Goal: Obtain resource: Download file/media

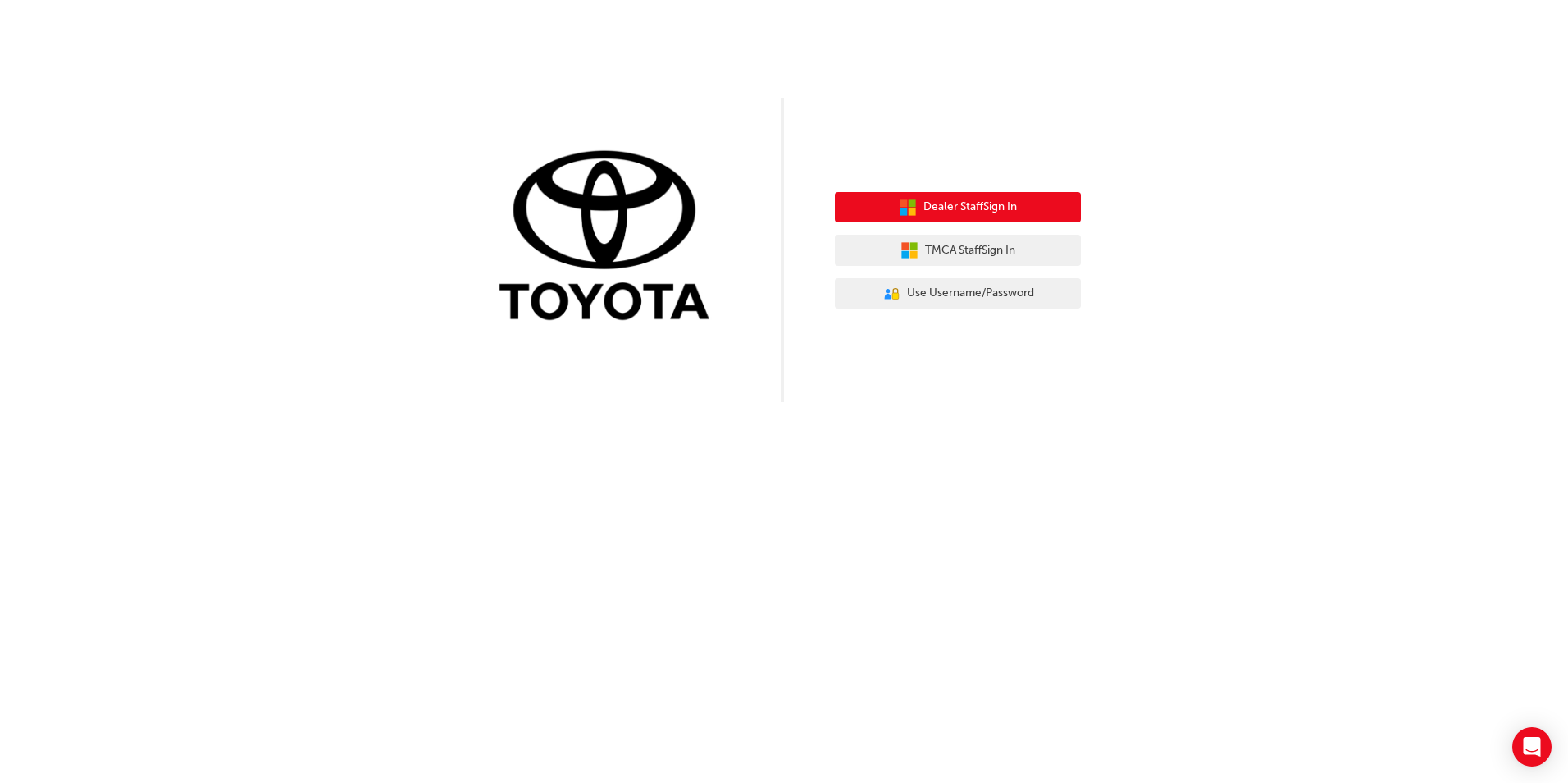
click at [971, 201] on span "Dealer Staff Sign In" at bounding box center [969, 207] width 93 height 19
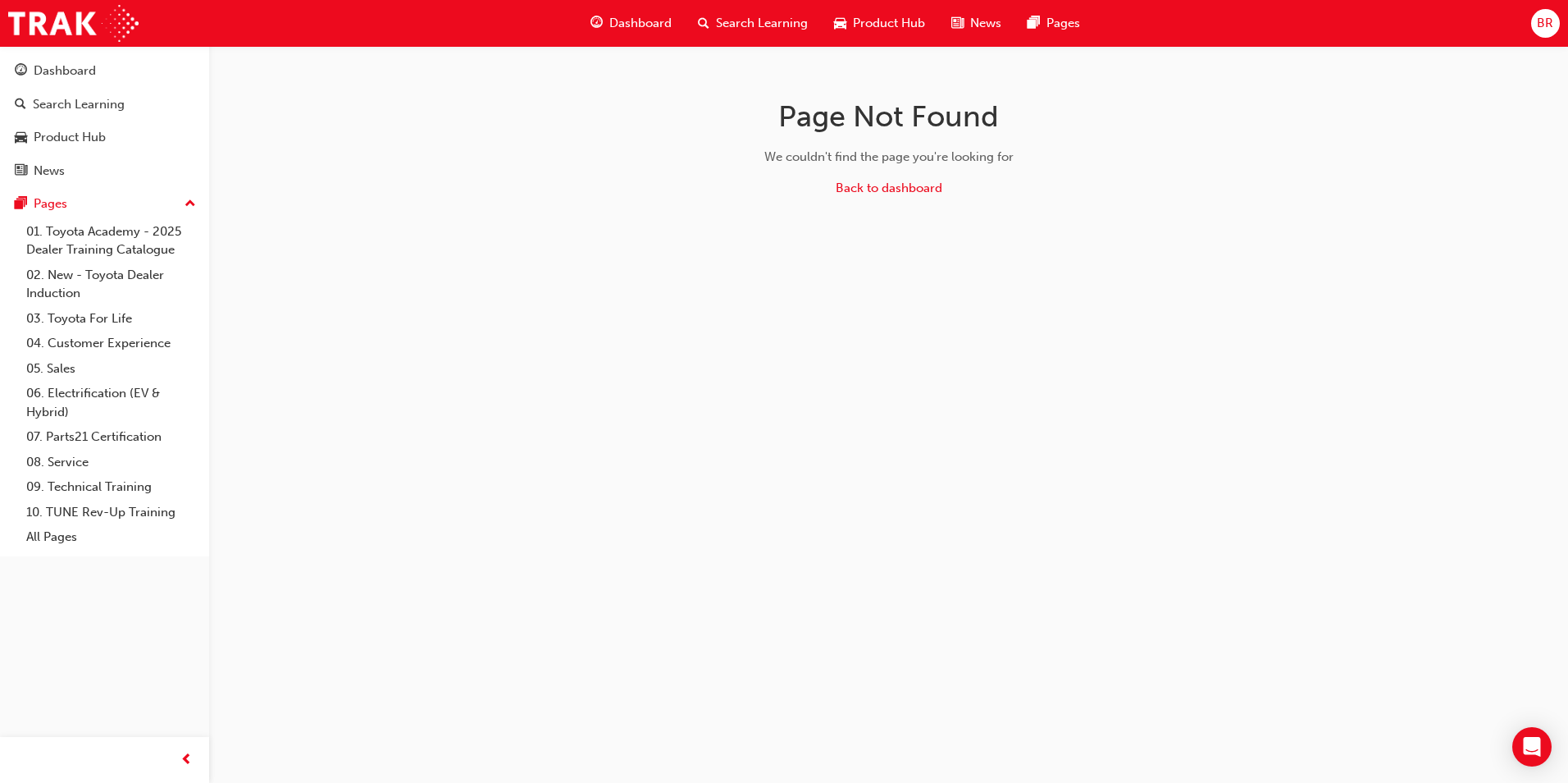
click at [865, 30] on span "Product Hub" at bounding box center [890, 24] width 72 height 19
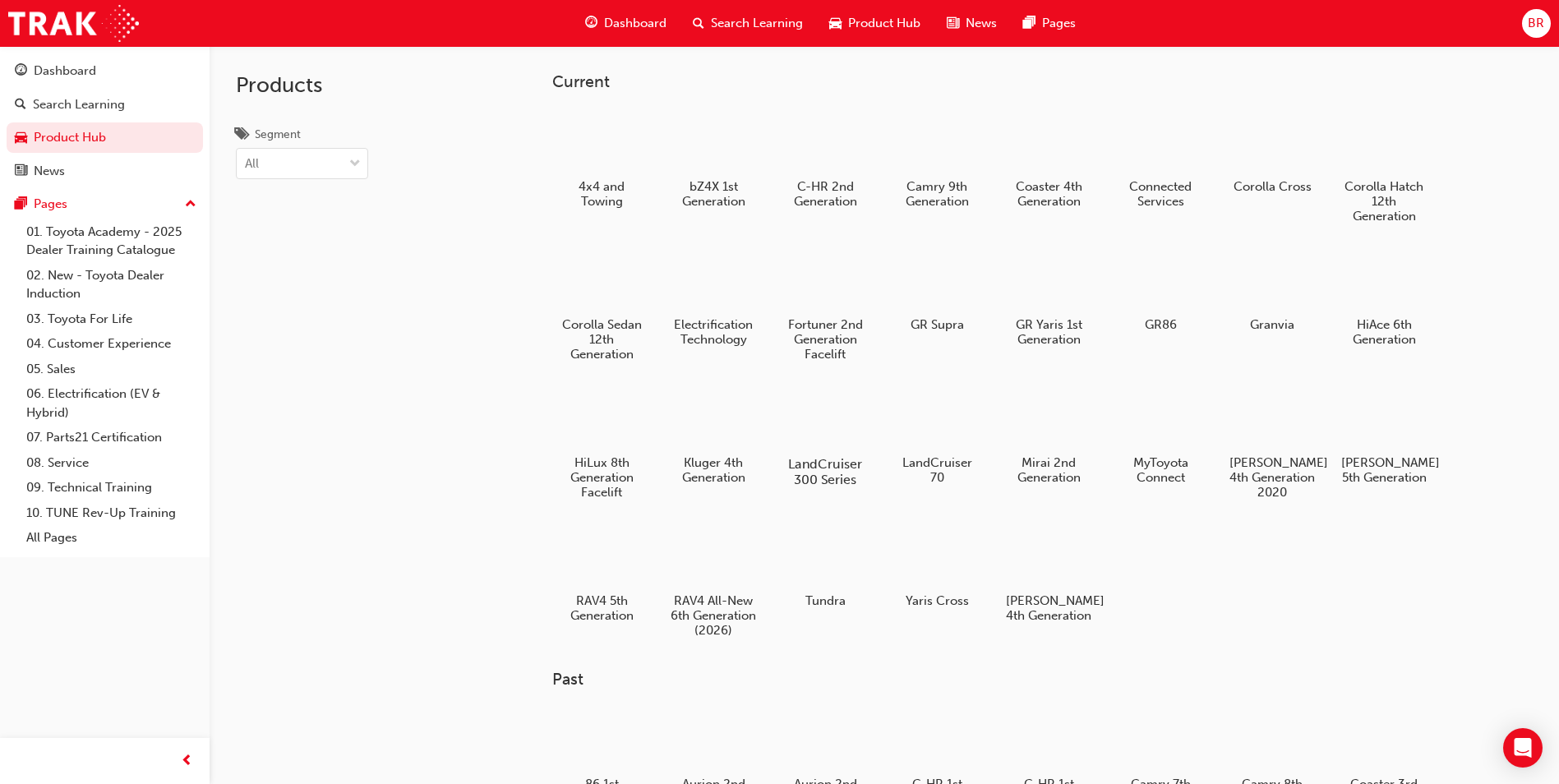
click at [822, 408] on div at bounding box center [825, 417] width 91 height 66
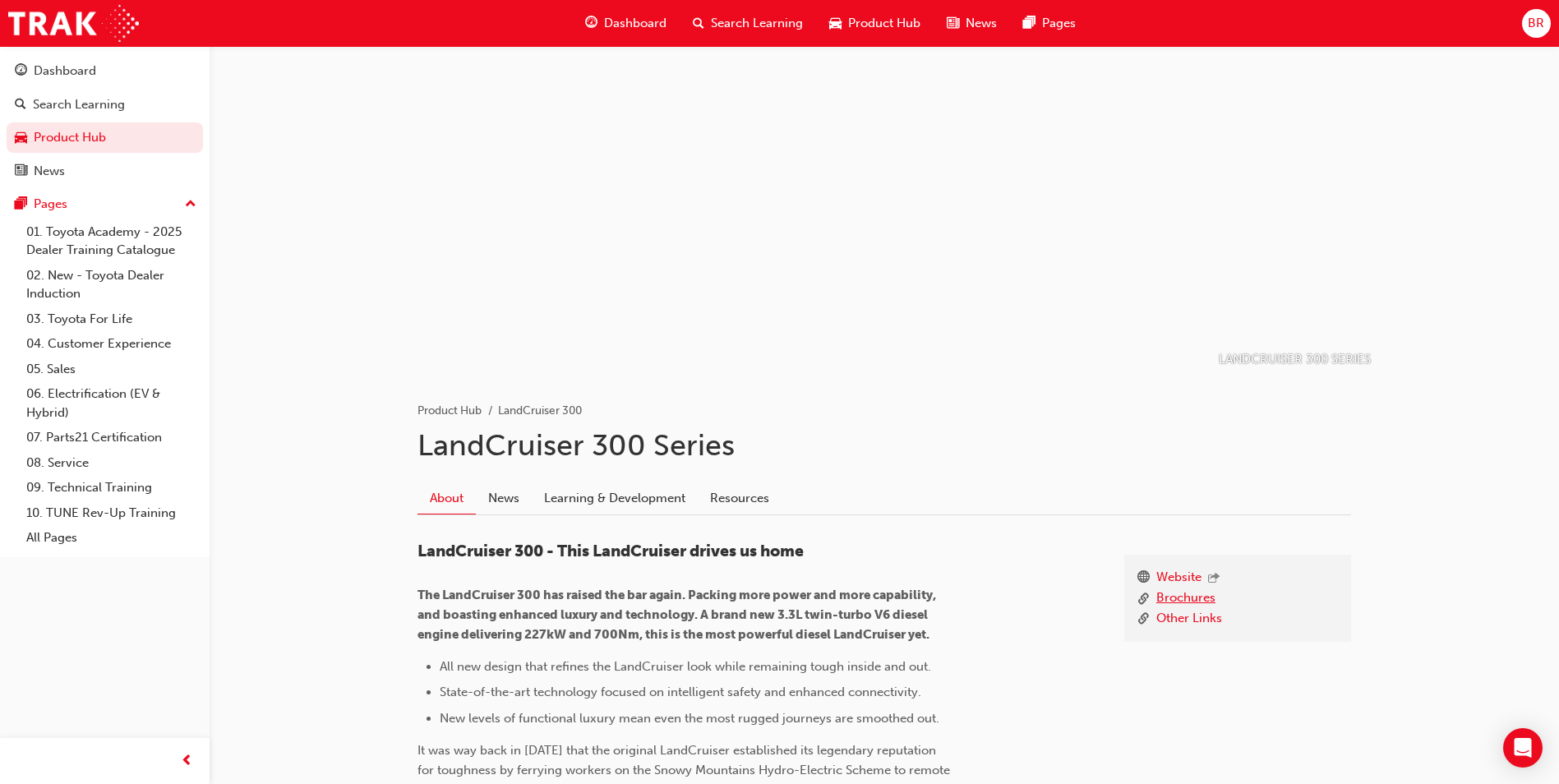
click at [1193, 593] on link "Brochures" at bounding box center [1186, 598] width 59 height 20
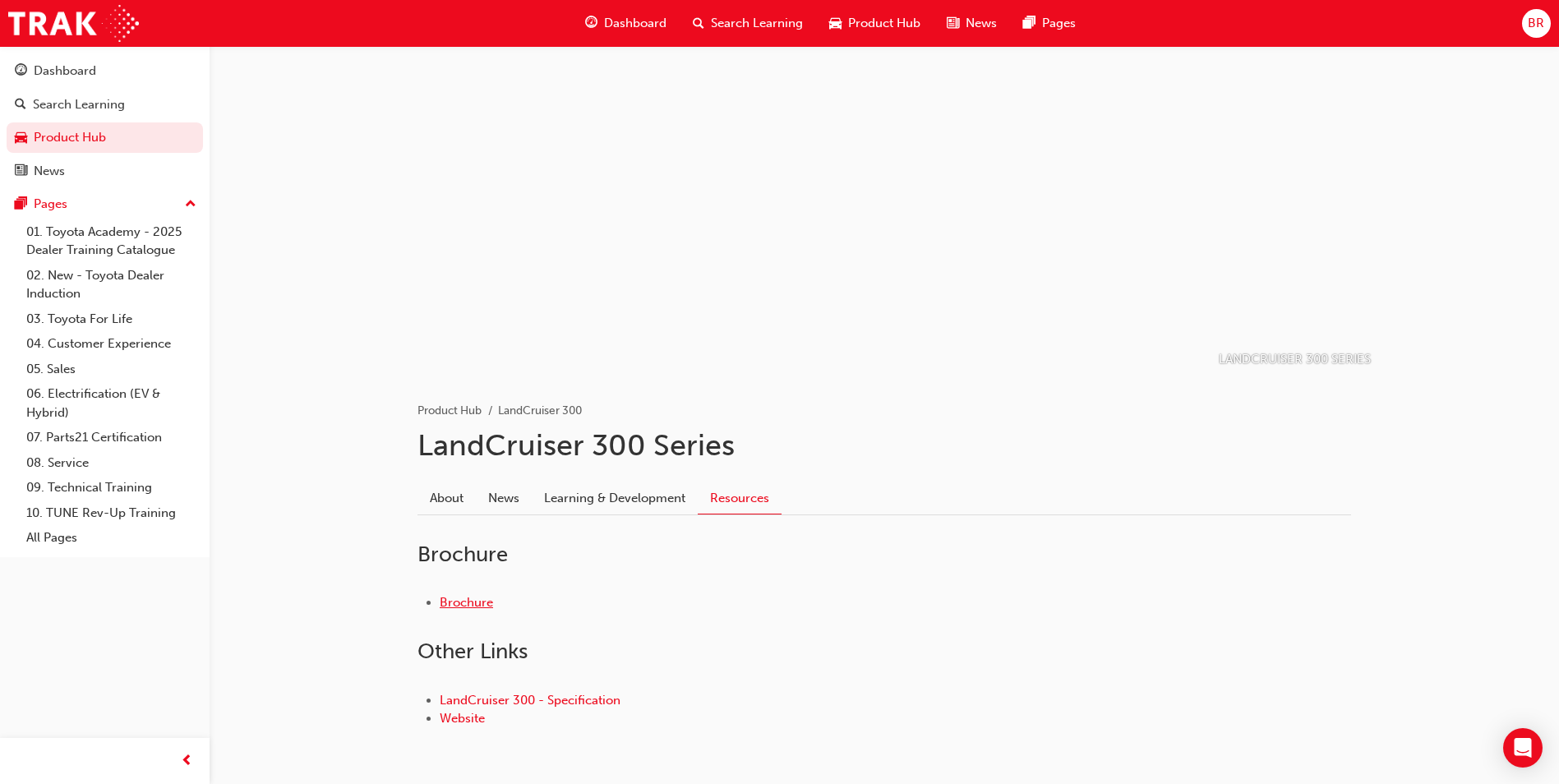
click at [475, 601] on link "Brochure" at bounding box center [466, 602] width 53 height 15
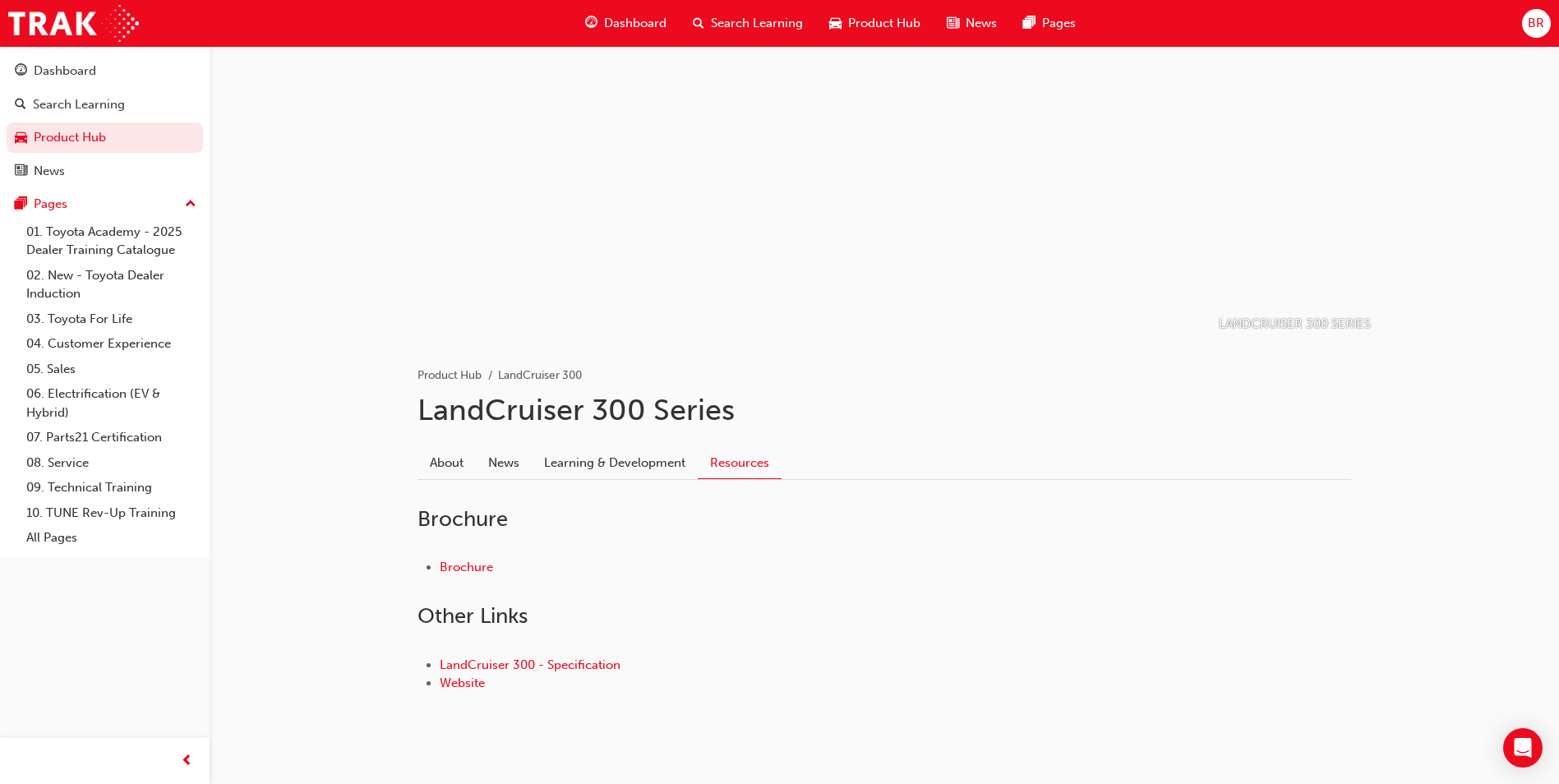
scroll to position [55, 0]
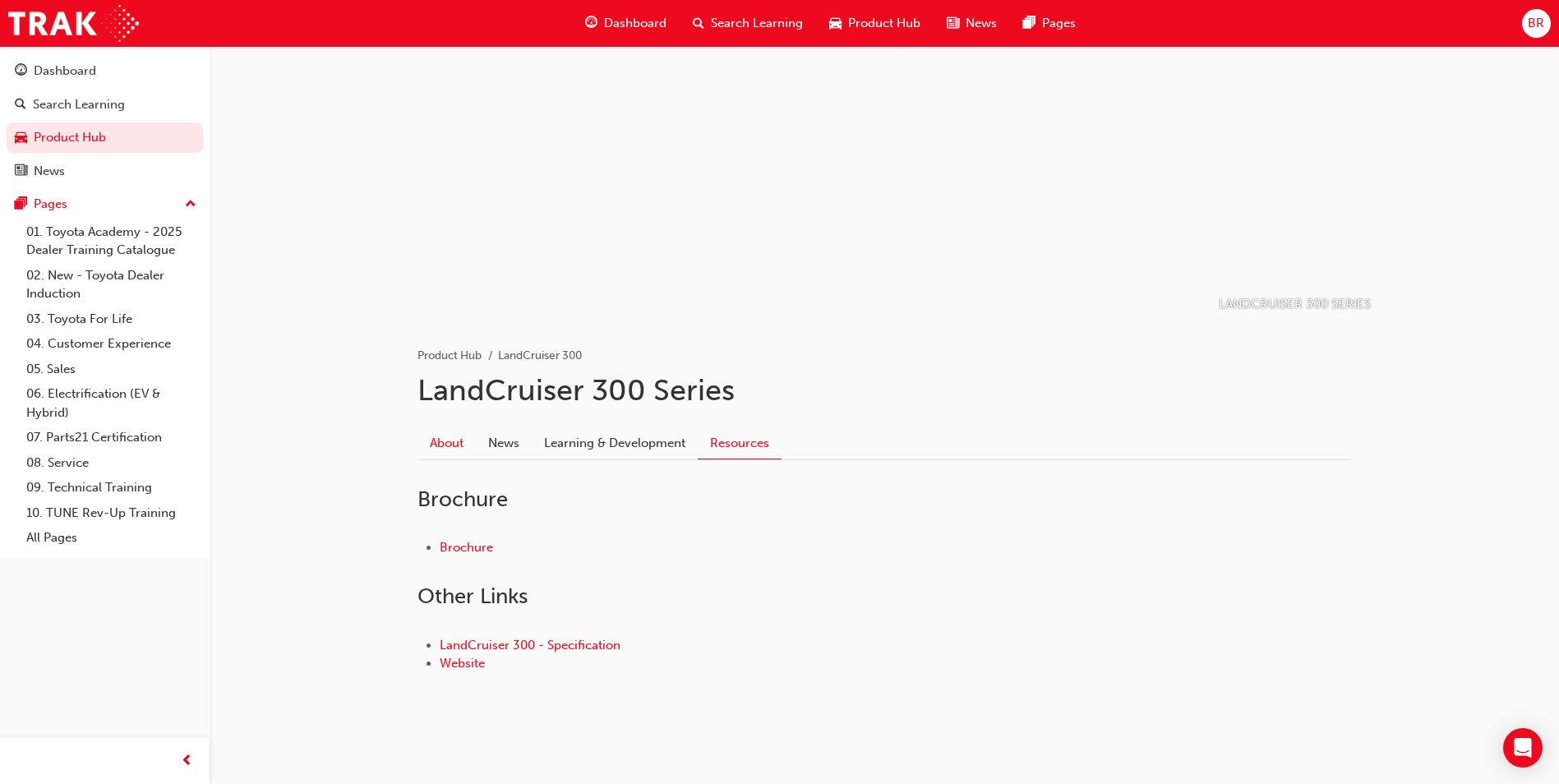
click at [464, 443] on link "About" at bounding box center [446, 442] width 58 height 31
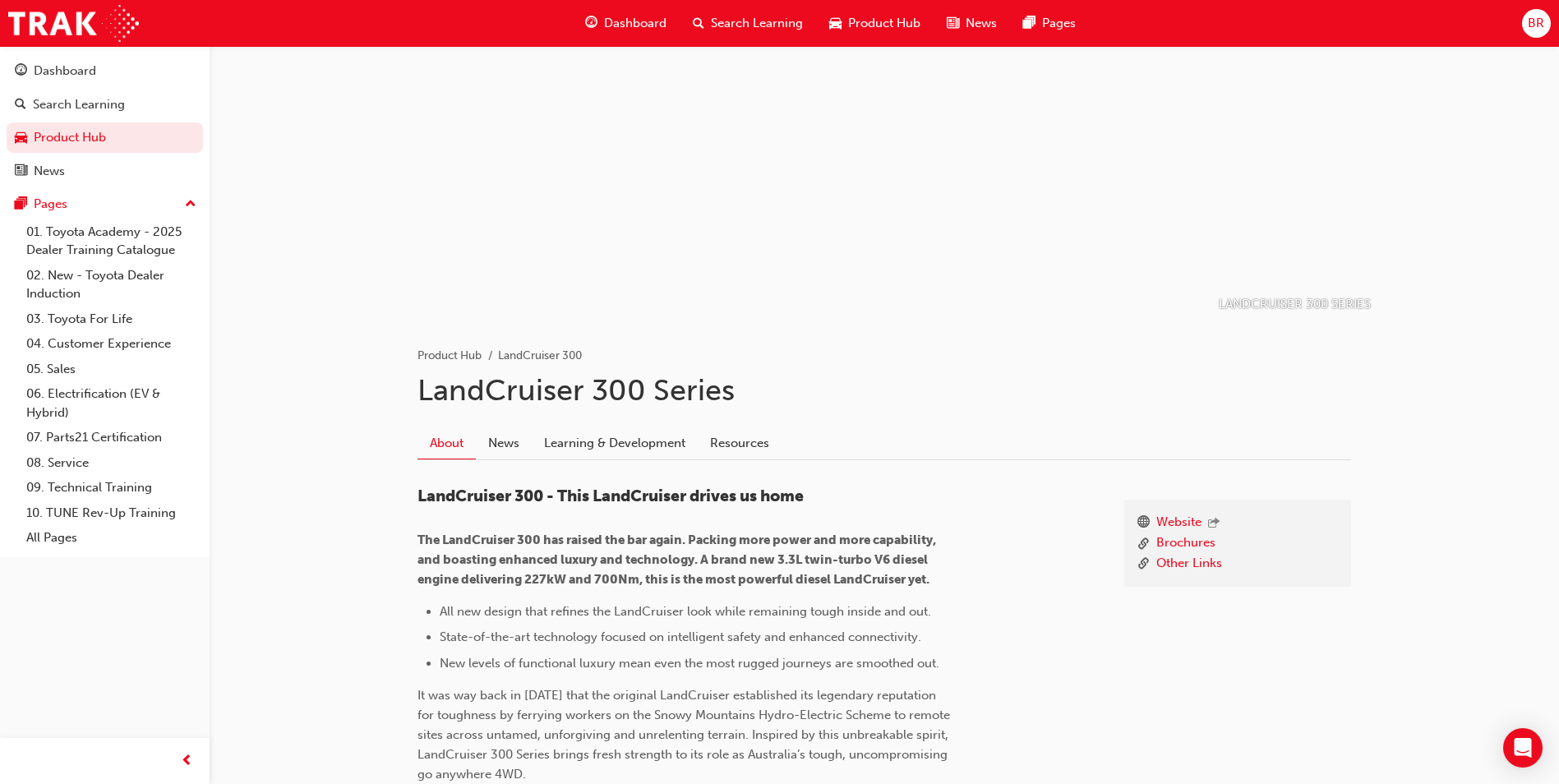
click at [875, 26] on span "Product Hub" at bounding box center [884, 24] width 72 height 19
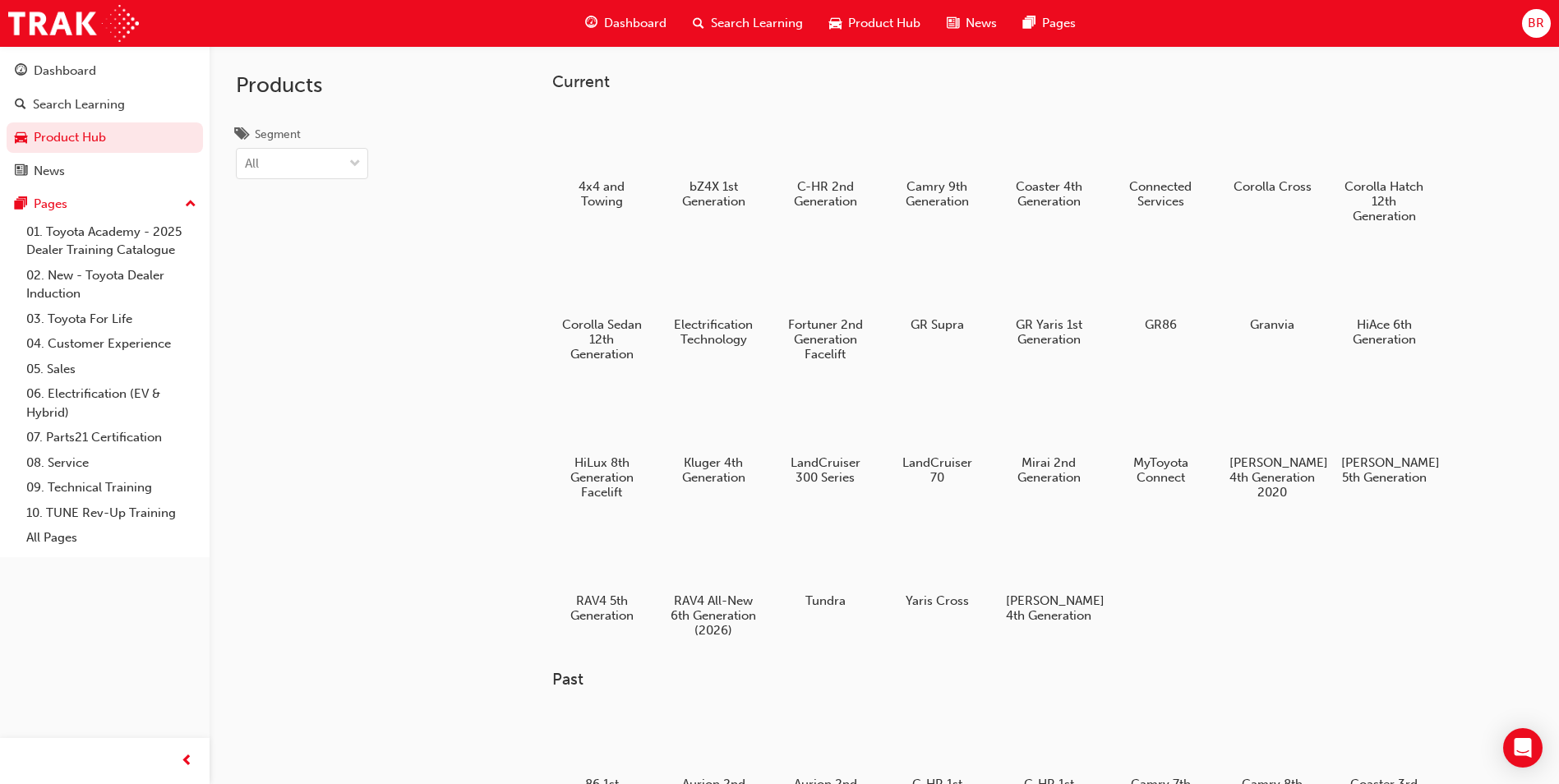
click at [1236, 590] on div "4x4 and Towing bZ4X 1st Generation C-HR 2nd Generation Camry 9th Generation Coa…" at bounding box center [1019, 381] width 933 height 552
